Goal: Task Accomplishment & Management: Manage account settings

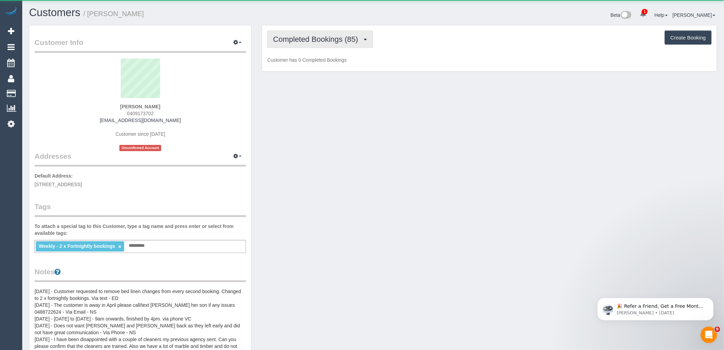
click at [351, 40] on span "Completed Bookings (85)" at bounding box center [317, 39] width 88 height 9
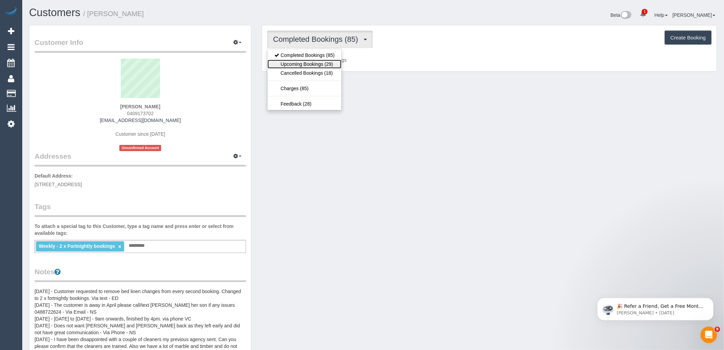
click at [332, 63] on link "Upcoming Bookings (29)" at bounding box center [305, 64] width 74 height 9
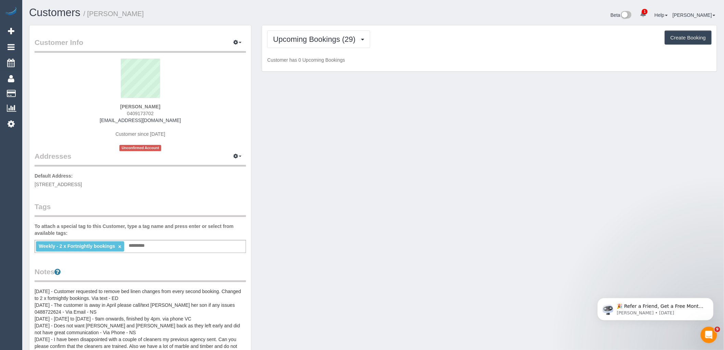
click at [332, 63] on p "Customer has 0 Upcoming Bookings" at bounding box center [489, 59] width 445 height 7
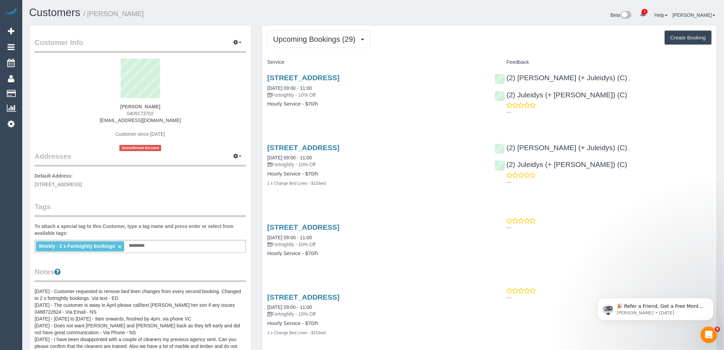
click at [405, 62] on h4 "Service" at bounding box center [375, 62] width 217 height 6
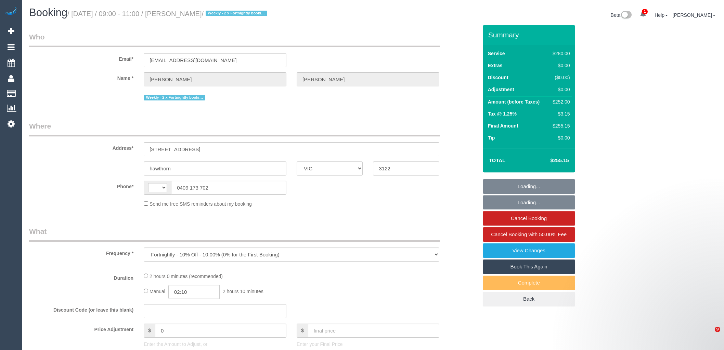
select select "VIC"
select select "2"
select select "number:27"
select select "number:14"
select select "number:19"
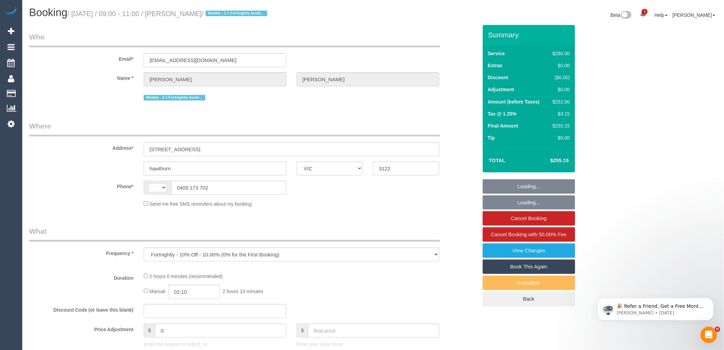
select select "number:22"
select select "number:35"
select select "number:11"
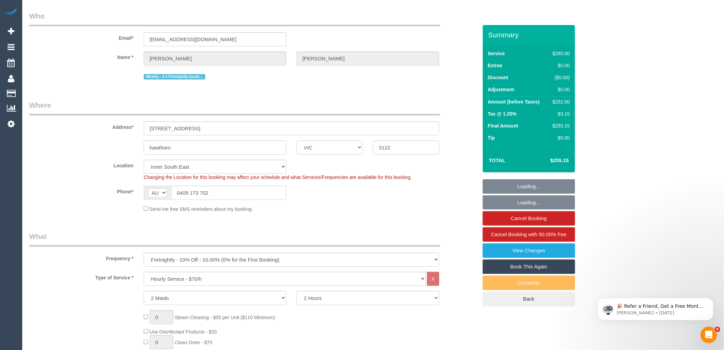
select select "string:AU"
select select "object:1508"
select select "string:stripe-pm_1NkeKZ2GScqysDRVf1GuqPXX"
